Goal: Download file/media

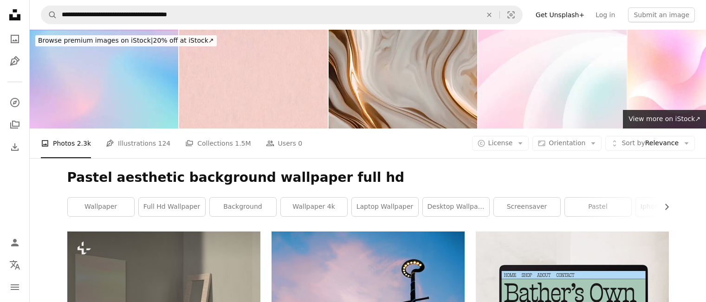
scroll to position [3434, 0]
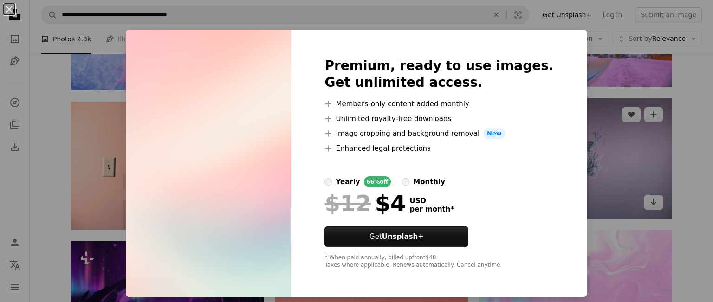
drag, startPoint x: 575, startPoint y: 24, endPoint x: 614, endPoint y: 118, distance: 102.3
click at [580, 33] on div "An X shape Premium, ready to use images. Get unlimited access. A plus sign Memb…" at bounding box center [356, 151] width 713 height 302
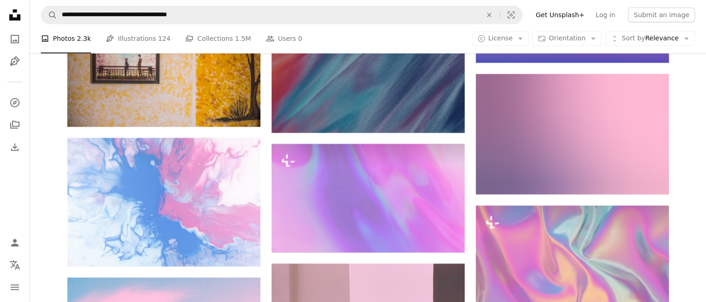
scroll to position [7935, 0]
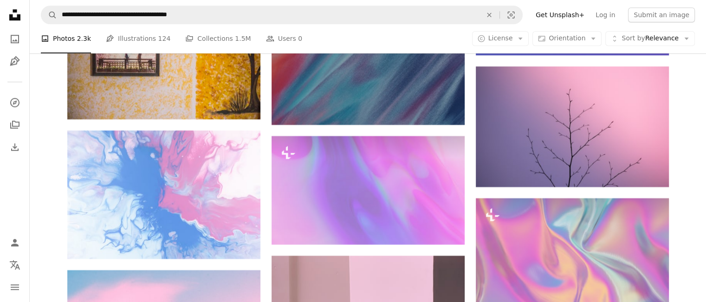
drag, startPoint x: 632, startPoint y: 66, endPoint x: 712, endPoint y: 69, distance: 80.3
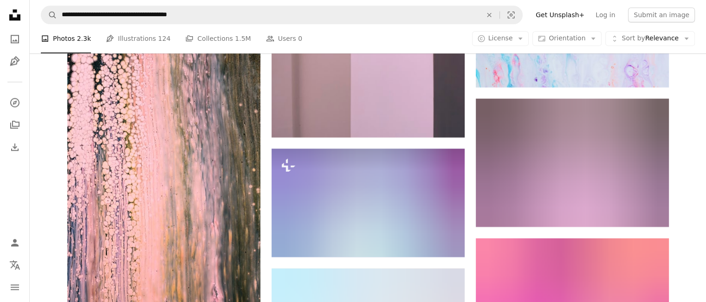
scroll to position [8310, 0]
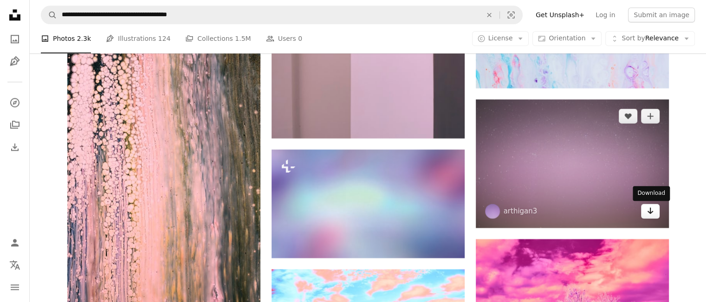
click at [657, 211] on link "Arrow pointing down" at bounding box center [650, 211] width 19 height 15
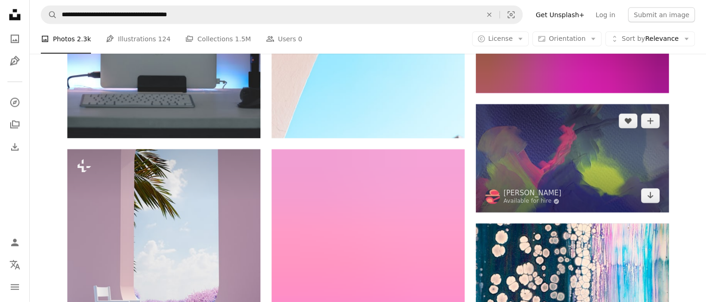
scroll to position [9378, 0]
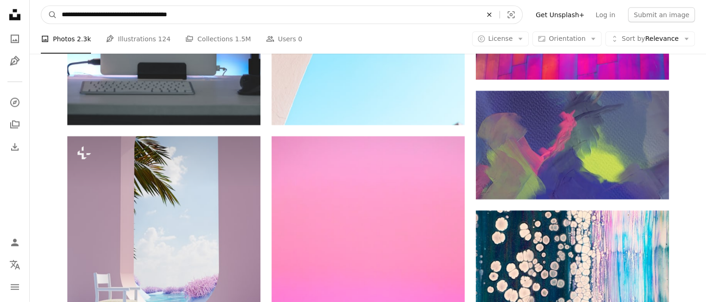
click at [499, 18] on icon "An X shape" at bounding box center [489, 14] width 20 height 7
type input "**********"
click at [41, 6] on button "A magnifying glass" at bounding box center [49, 15] width 16 height 18
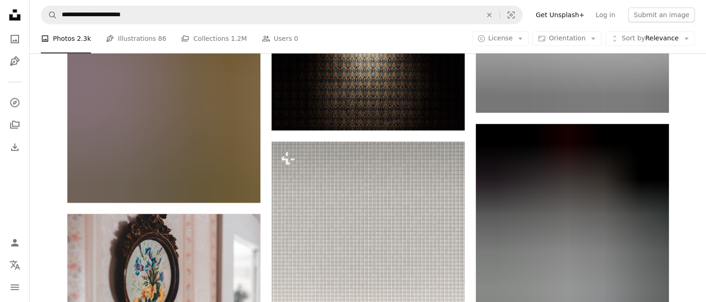
scroll to position [4362, 0]
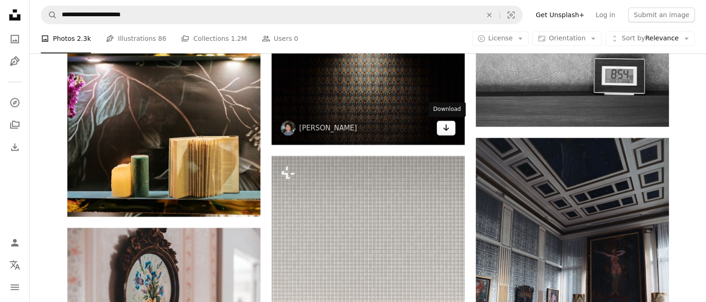
click at [444, 133] on link "Arrow pointing down" at bounding box center [446, 128] width 19 height 15
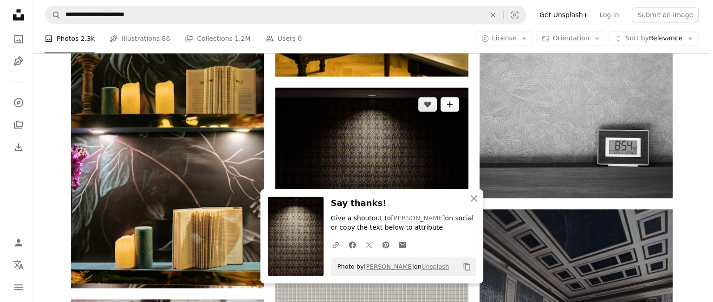
scroll to position [4269, 0]
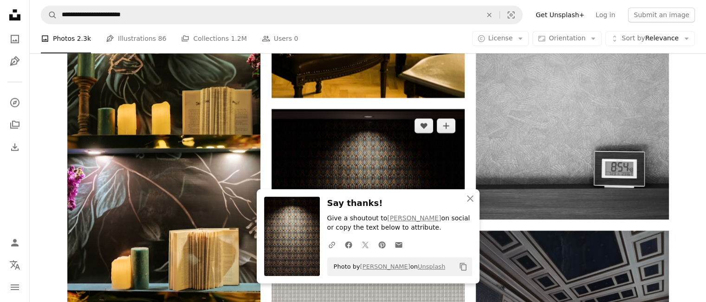
click at [416, 148] on img at bounding box center [367, 173] width 193 height 129
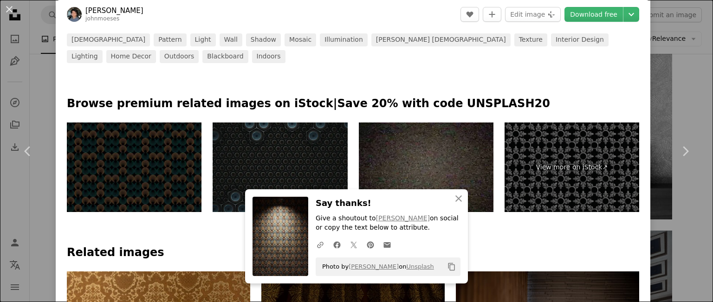
scroll to position [464, 0]
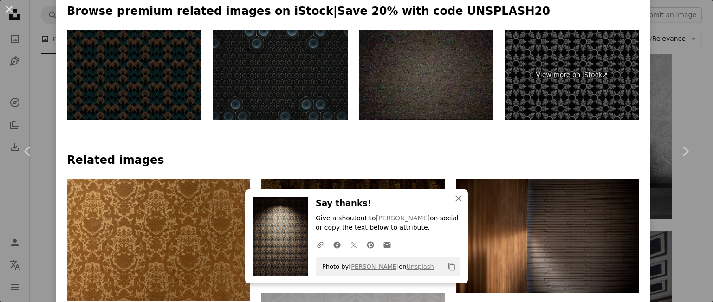
click at [460, 200] on icon "An X shape" at bounding box center [458, 198] width 11 height 11
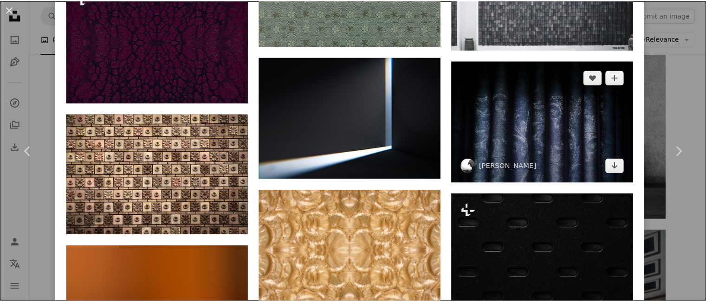
scroll to position [5635, 0]
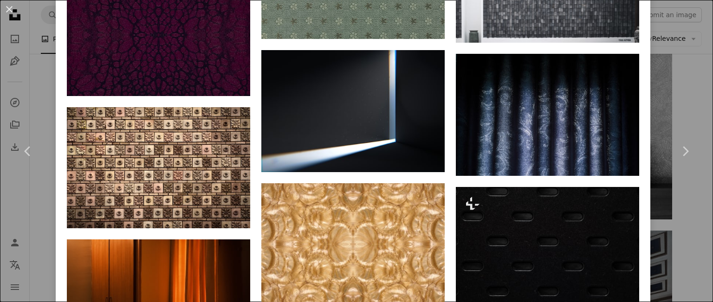
click at [666, 30] on div "An X shape Chevron left Chevron right [PERSON_NAME] Bauan johnmoeses A heart A …" at bounding box center [356, 151] width 713 height 302
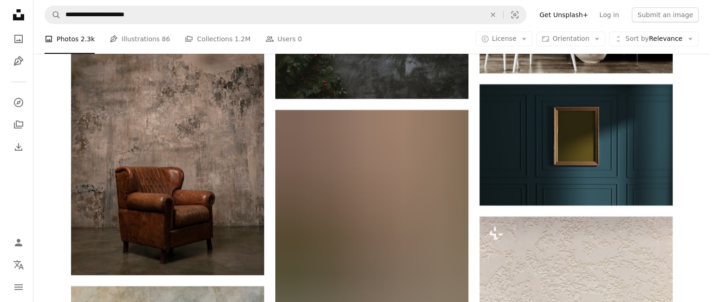
scroll to position [6775, 0]
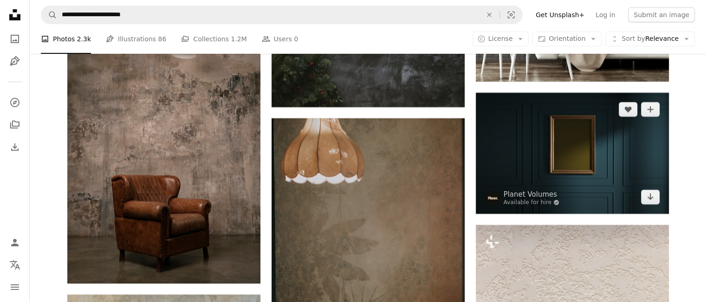
click at [608, 165] on img at bounding box center [572, 153] width 193 height 121
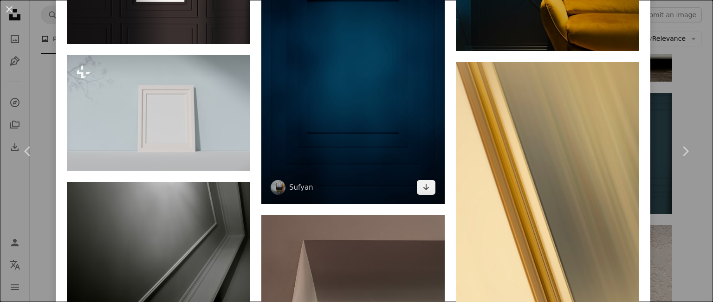
scroll to position [557, 0]
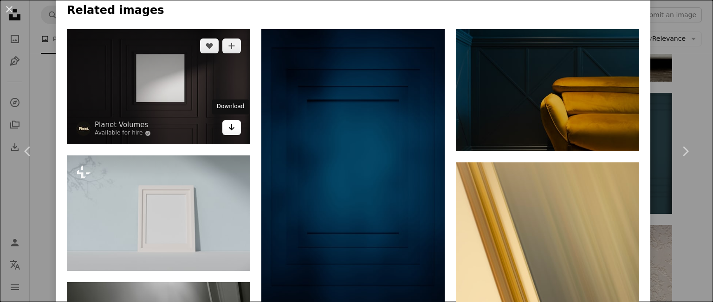
click at [234, 126] on link "Arrow pointing down" at bounding box center [231, 127] width 19 height 15
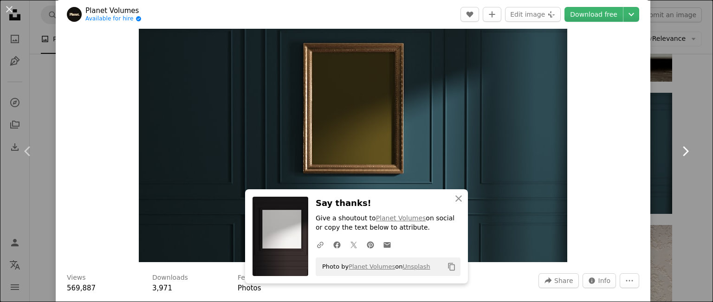
scroll to position [46, 0]
click at [671, 206] on div "An X shape Chevron left Chevron right Planet Volumes Available for hire A check…" at bounding box center [356, 151] width 713 height 302
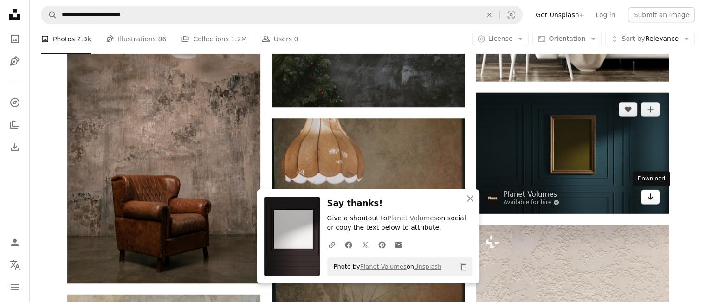
click at [653, 195] on icon "Arrow pointing down" at bounding box center [649, 196] width 7 height 11
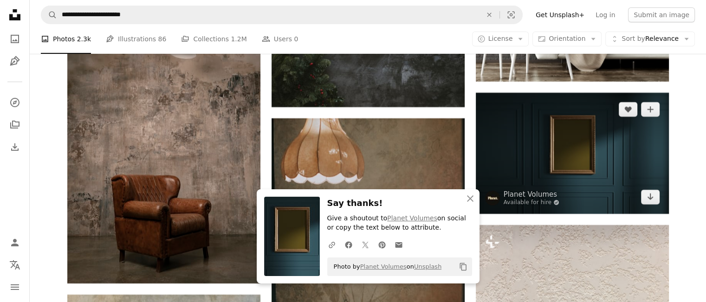
click at [594, 173] on img at bounding box center [572, 153] width 193 height 121
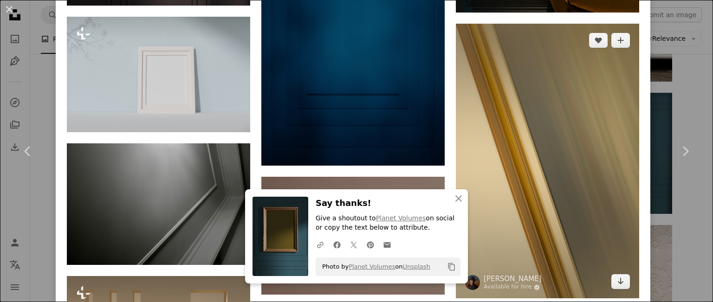
scroll to position [696, 0]
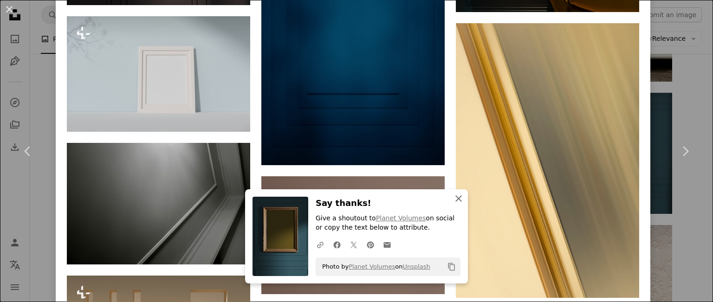
click at [455, 193] on icon "An X shape" at bounding box center [458, 198] width 11 height 11
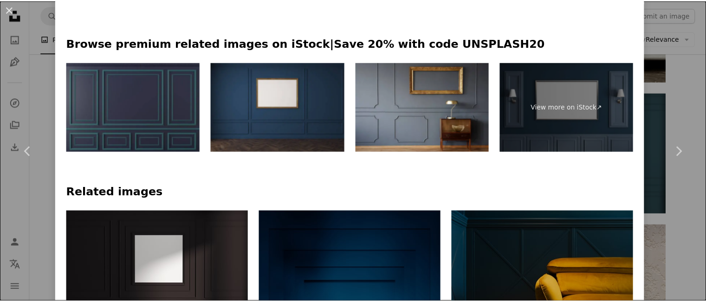
scroll to position [325, 0]
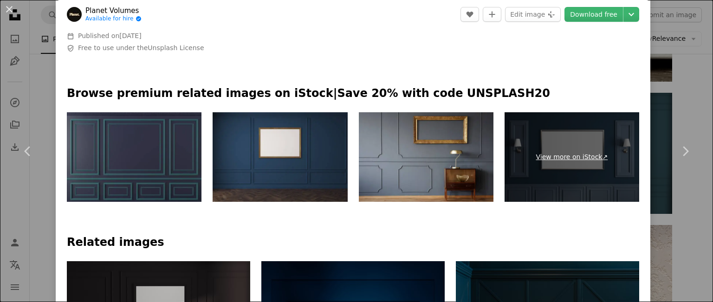
click at [592, 169] on link "View more on iStock ↗" at bounding box center [571, 157] width 135 height 90
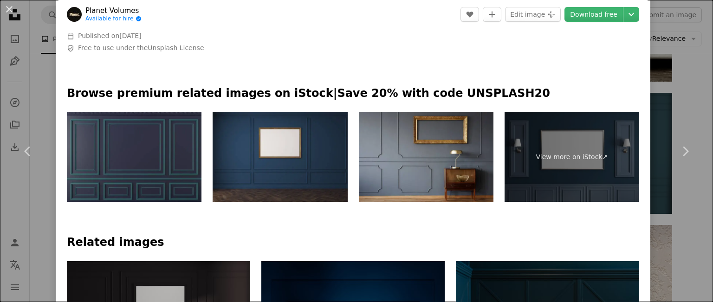
click at [652, 91] on div "An X shape Chevron left Chevron right Planet Volumes Available for hire A check…" at bounding box center [356, 151] width 713 height 302
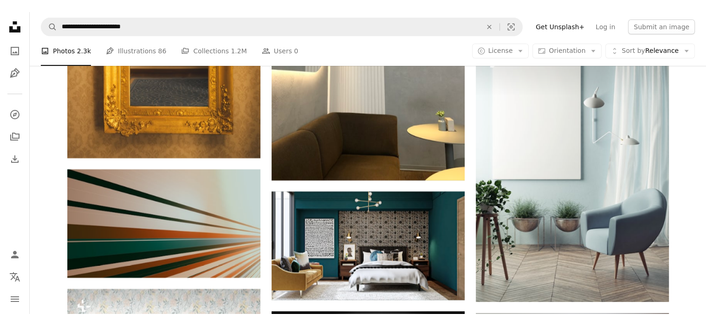
scroll to position [10813, 0]
